Goal: Communication & Community: Answer question/provide support

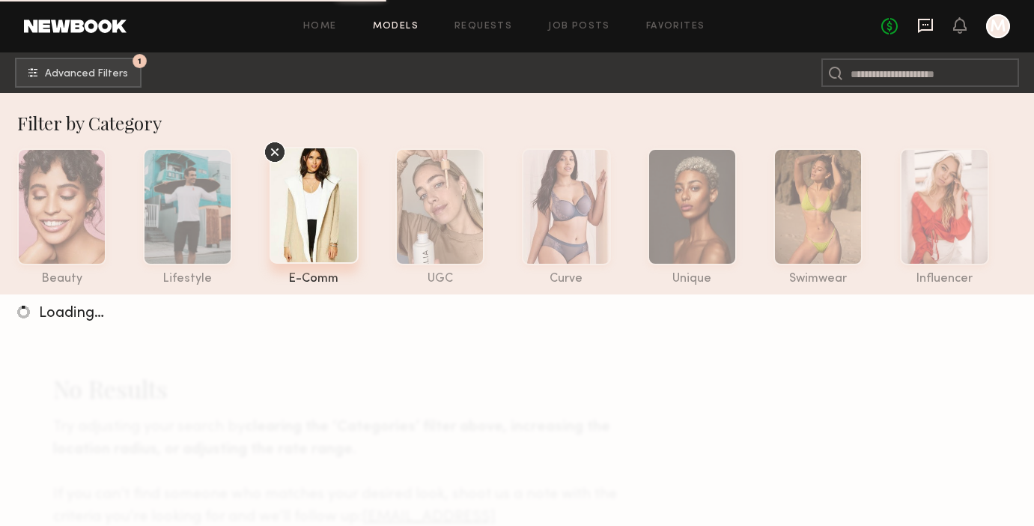
click at [926, 31] on icon at bounding box center [925, 26] width 15 height 14
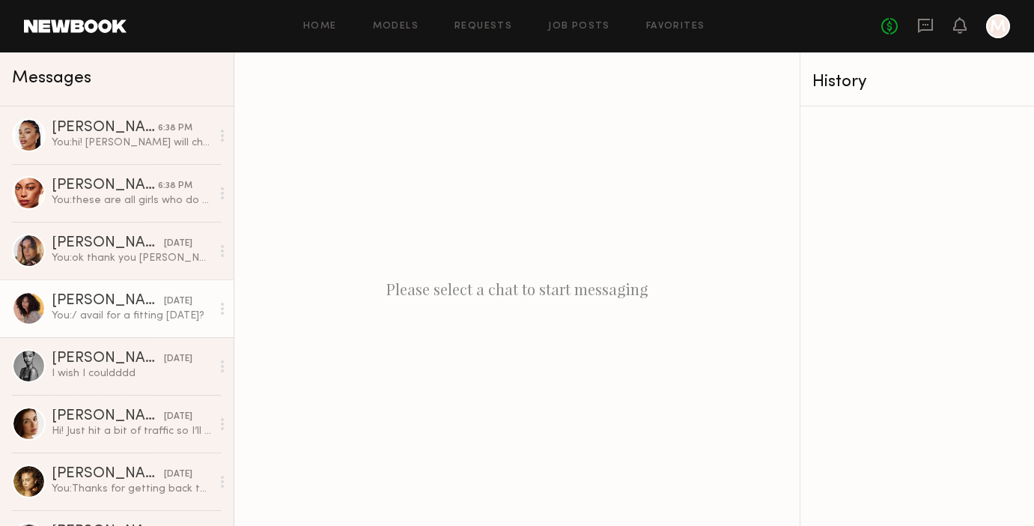
click at [112, 306] on div "[PERSON_NAME]" at bounding box center [108, 301] width 112 height 15
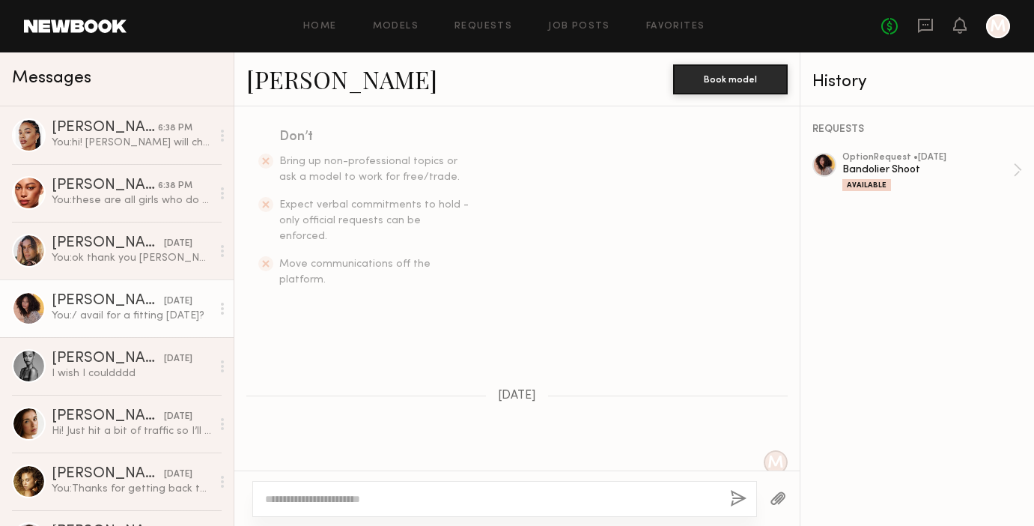
scroll to position [522, 0]
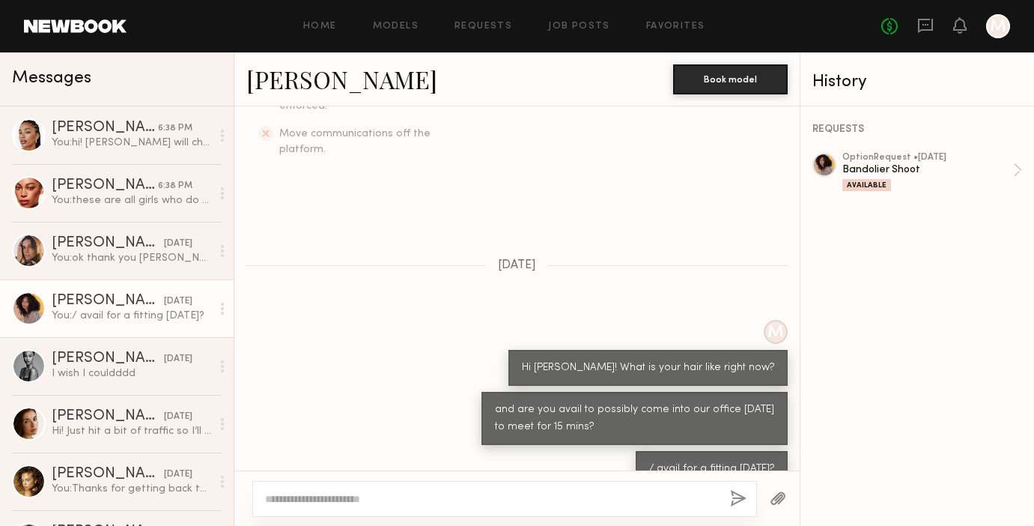
click at [366, 492] on textarea at bounding box center [491, 498] width 453 height 15
type textarea "**********"
click at [740, 496] on button "button" at bounding box center [738, 499] width 16 height 19
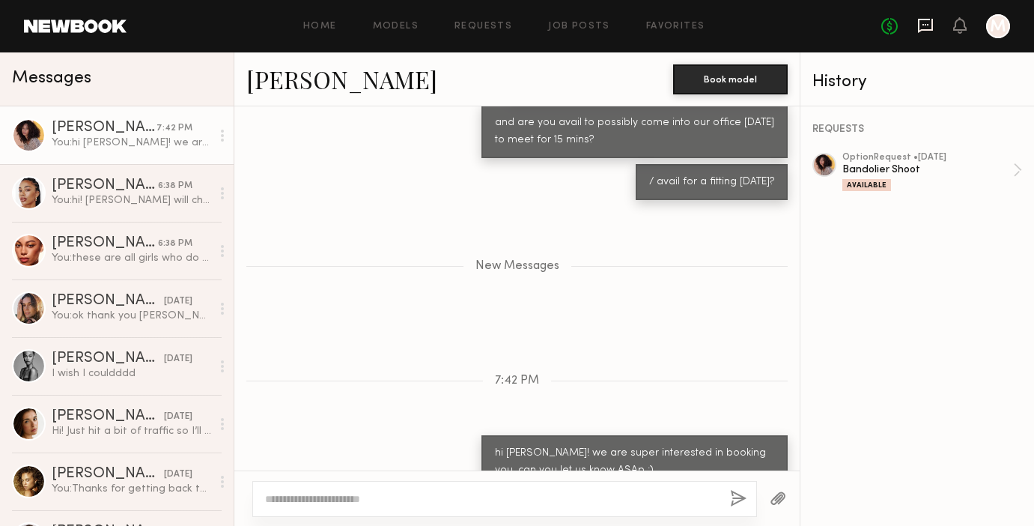
click at [931, 24] on icon at bounding box center [925, 26] width 15 height 14
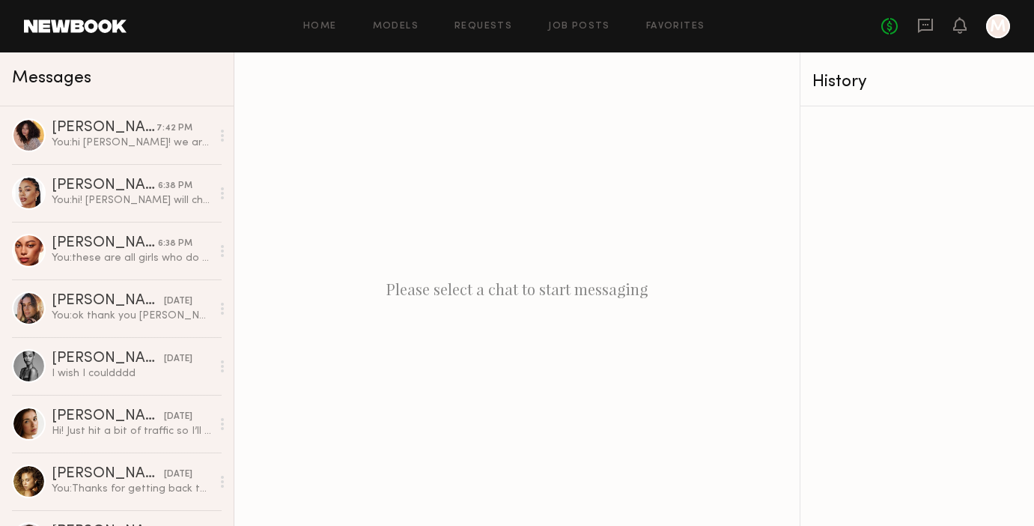
click at [881, 22] on div "Home Models Requests Job Posts Favorites Sign Out" at bounding box center [504, 27] width 755 height 10
